Goal: Find contact information: Obtain details needed to contact an individual or organization

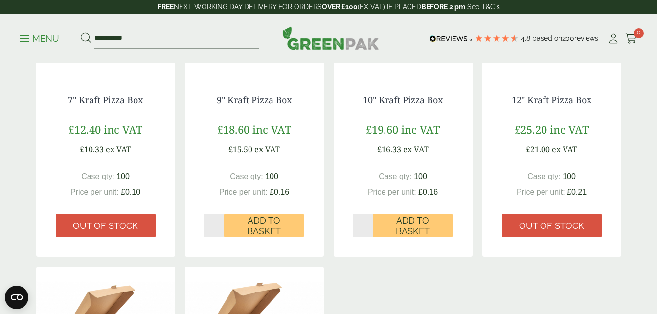
scroll to position [323, 0]
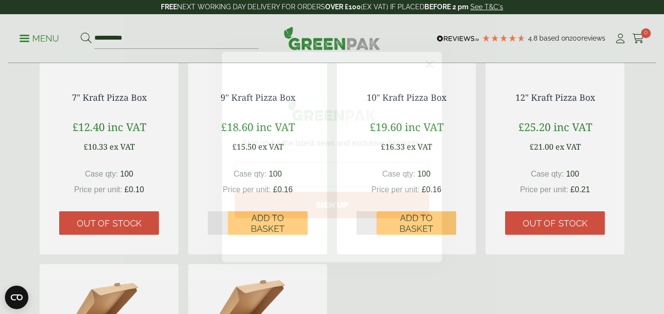
click at [429, 66] on circle "Close dialog" at bounding box center [429, 64] width 16 height 16
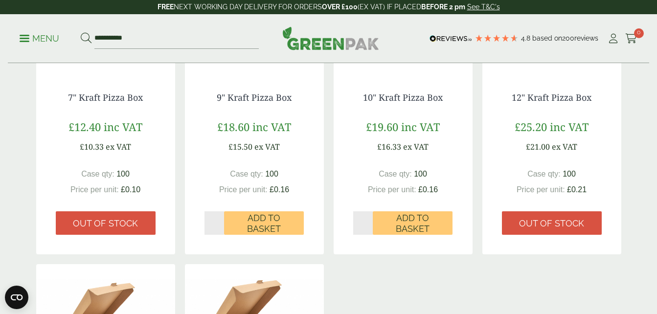
click at [419, 109] on div "10" Kraft Pizza Box £19.60 inc VAT £16.33 ex VAT Case qty: 100 Price per unit: …" at bounding box center [402, 163] width 139 height 181
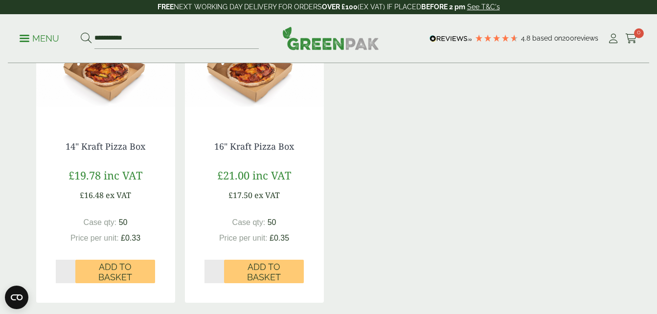
scroll to position [576, 0]
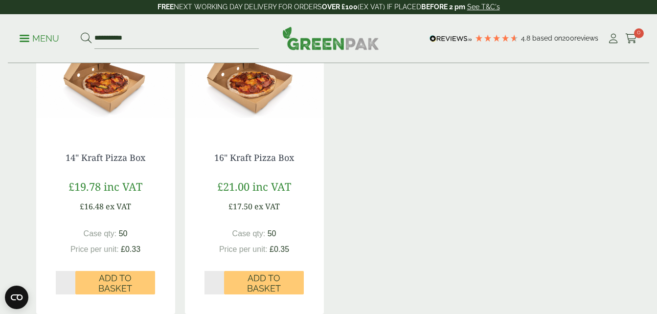
click at [106, 131] on img at bounding box center [105, 72] width 139 height 122
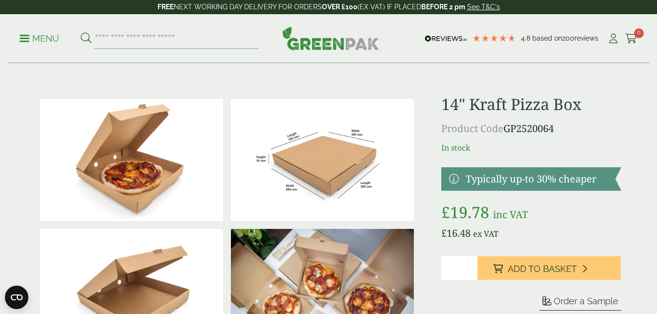
click at [37, 43] on p "Menu" at bounding box center [40, 39] width 40 height 12
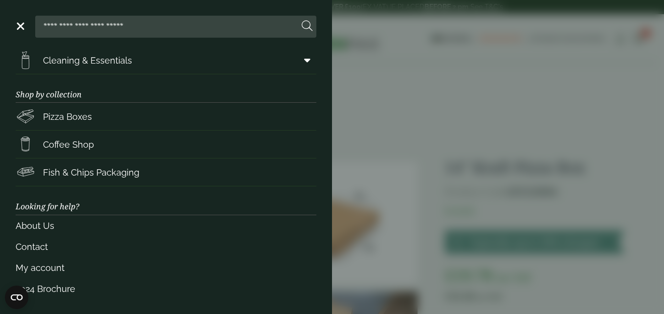
scroll to position [172, 0]
click at [208, 109] on link "Pizza Boxes" at bounding box center [166, 115] width 301 height 27
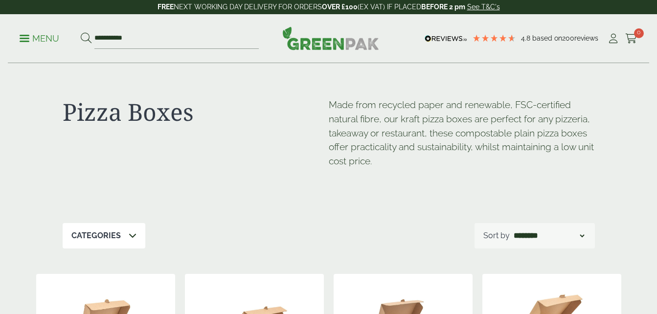
click at [42, 37] on p "Menu" at bounding box center [40, 39] width 40 height 12
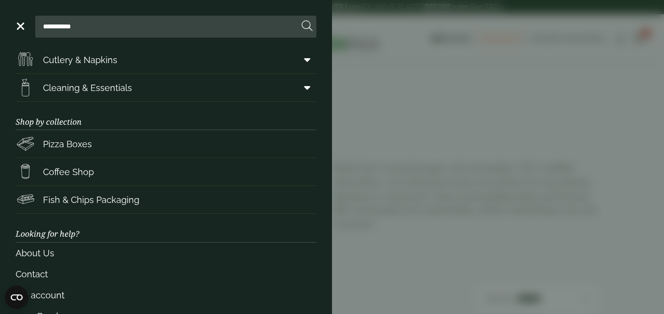
scroll to position [172, 0]
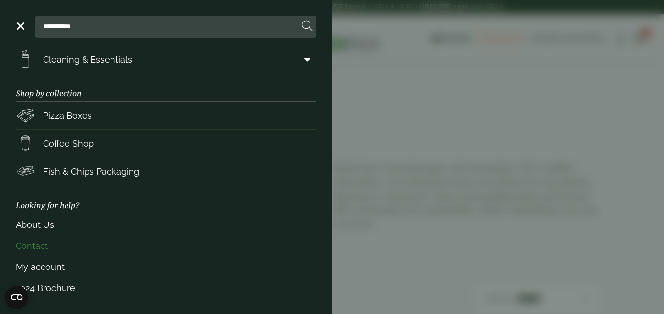
click at [31, 250] on link "Contact" at bounding box center [166, 245] width 301 height 21
